Goal: Navigation & Orientation: Find specific page/section

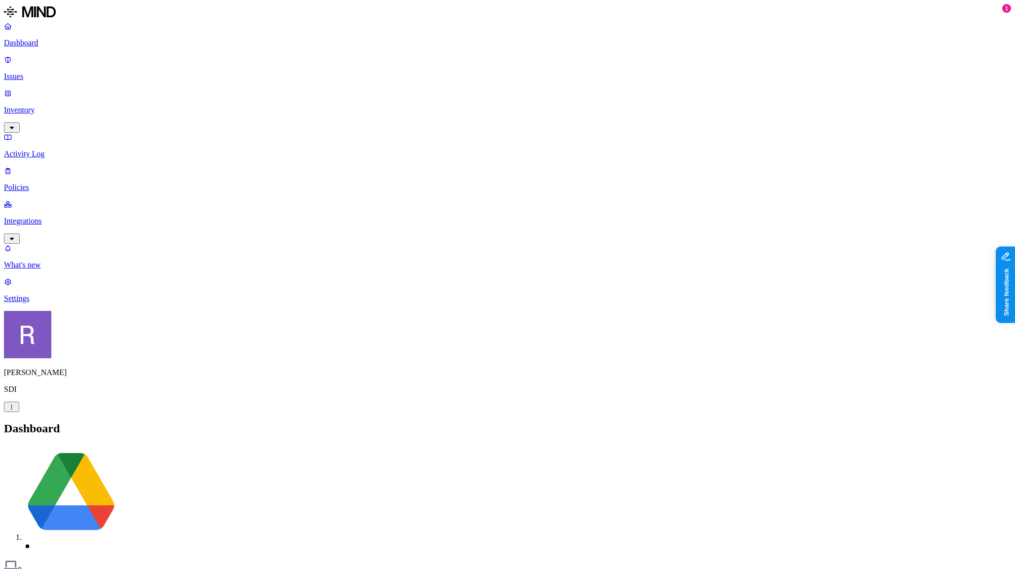
click at [47, 106] on p "Inventory" at bounding box center [507, 110] width 1007 height 9
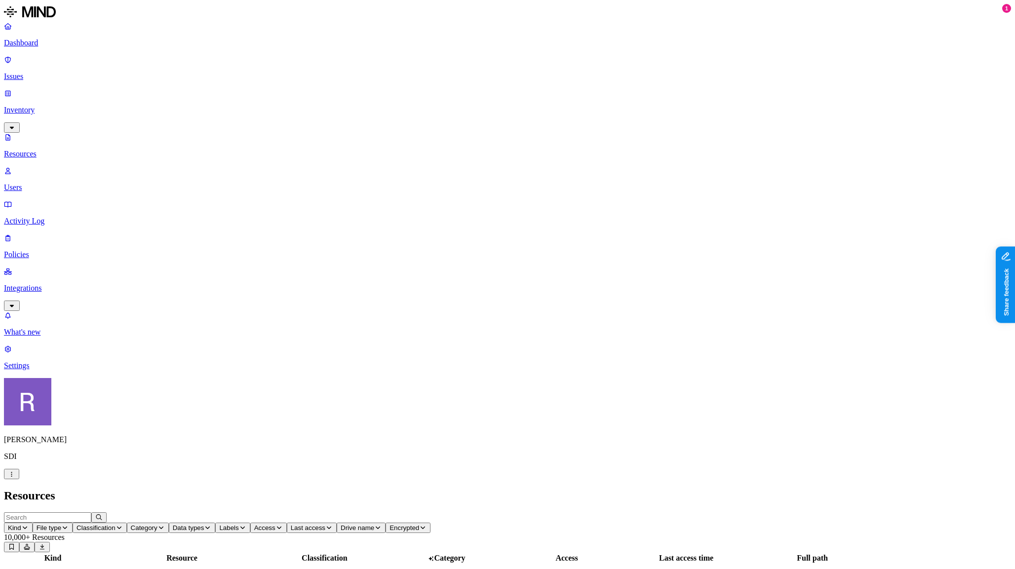
click at [115, 524] on span "Classification" at bounding box center [95, 527] width 39 height 7
click at [403, 489] on h2 "Resources" at bounding box center [507, 495] width 1007 height 13
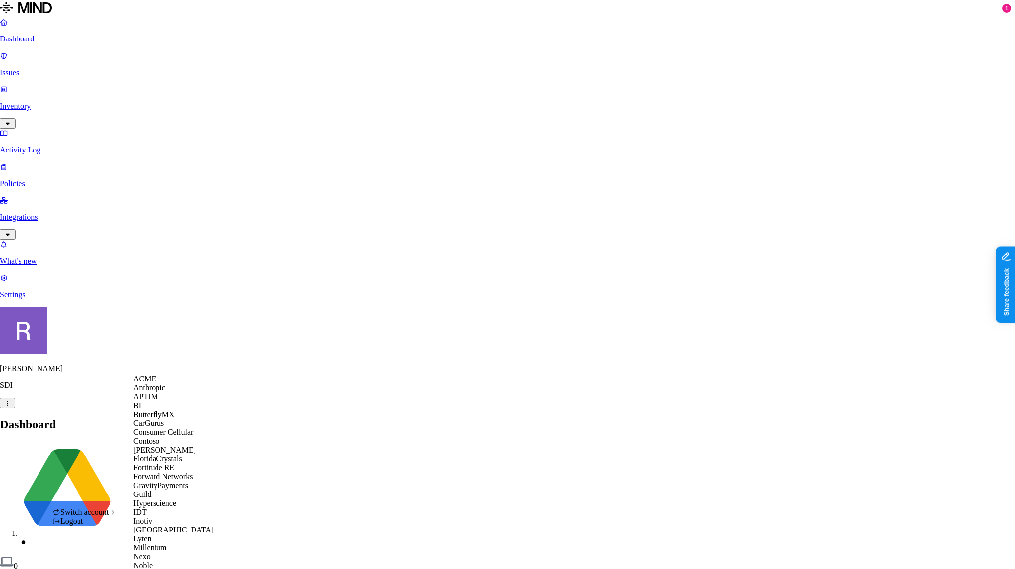
click at [153, 383] on span "ACME" at bounding box center [144, 379] width 23 height 8
